Goal: Download file/media

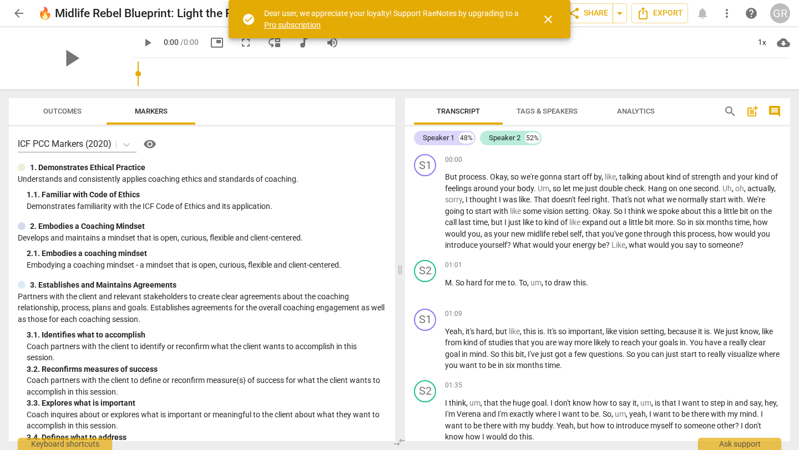
click at [22, 18] on span "arrow_back" at bounding box center [18, 13] width 13 height 13
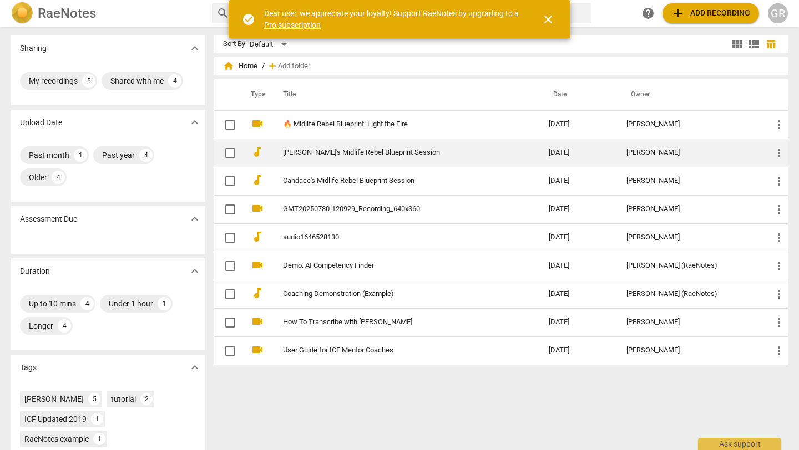
click at [362, 145] on td "[PERSON_NAME]'s Midlife Rebel Blueprint Session" at bounding box center [404, 153] width 270 height 28
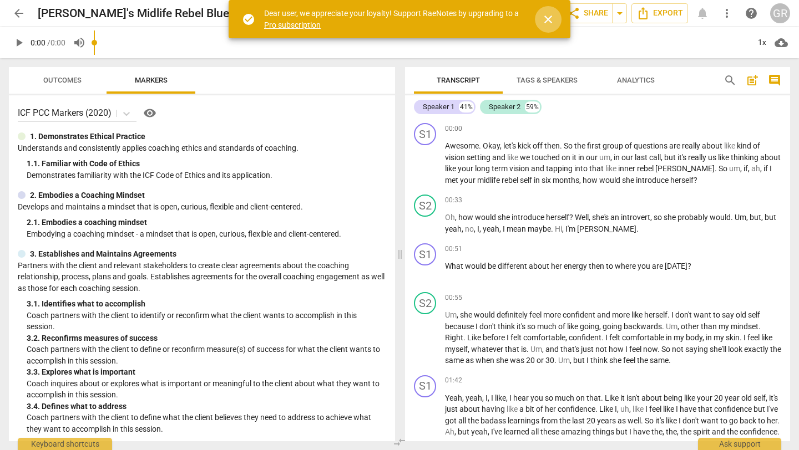
click at [552, 19] on span "close" at bounding box center [547, 19] width 13 height 13
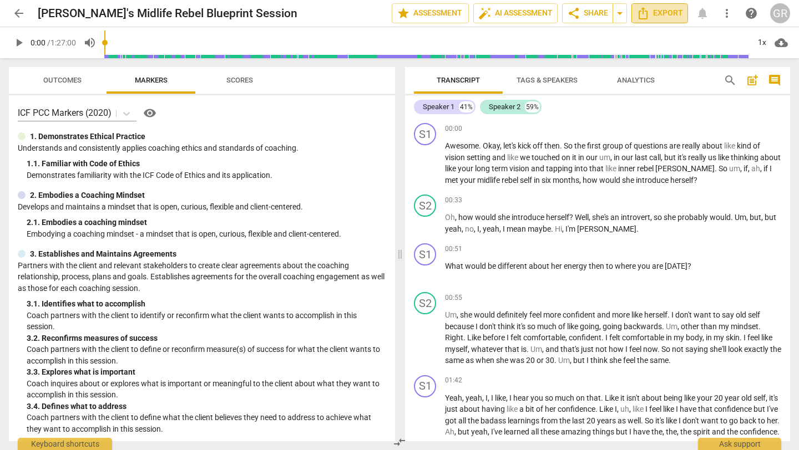
click at [651, 12] on span "Export" at bounding box center [659, 13] width 47 height 13
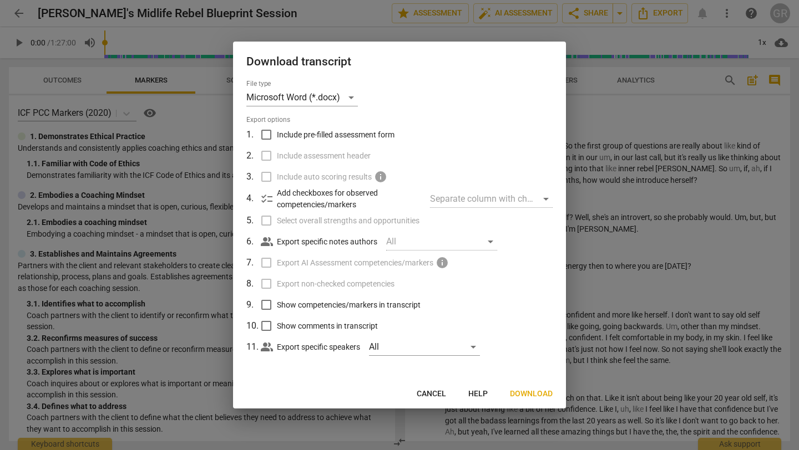
click at [531, 393] on span "Download" at bounding box center [531, 394] width 43 height 11
